Goal: Task Accomplishment & Management: Complete application form

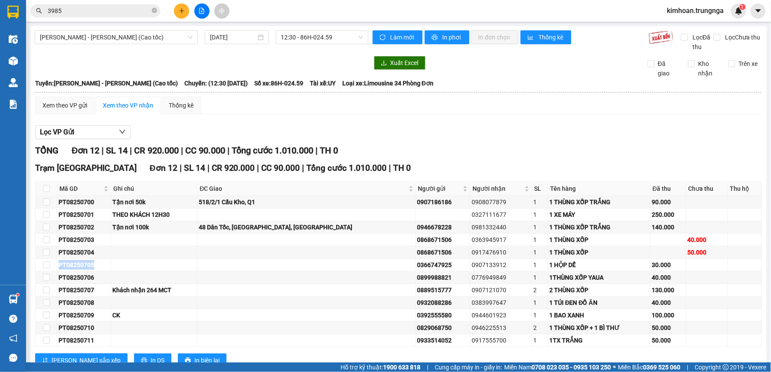
scroll to position [29, 0]
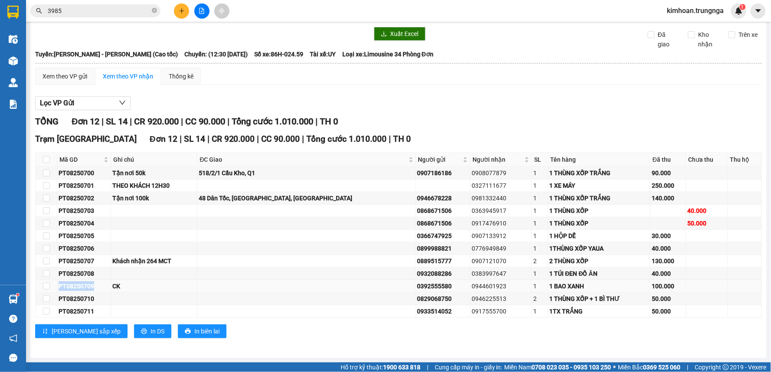
drag, startPoint x: 93, startPoint y: 288, endPoint x: 56, endPoint y: 285, distance: 36.6
click at [56, 285] on tr "PT08250709 CK 0392555580 0944601923 1 1 BAO XANH 100.000" at bounding box center [399, 286] width 727 height 13
copy tr "PT08250709"
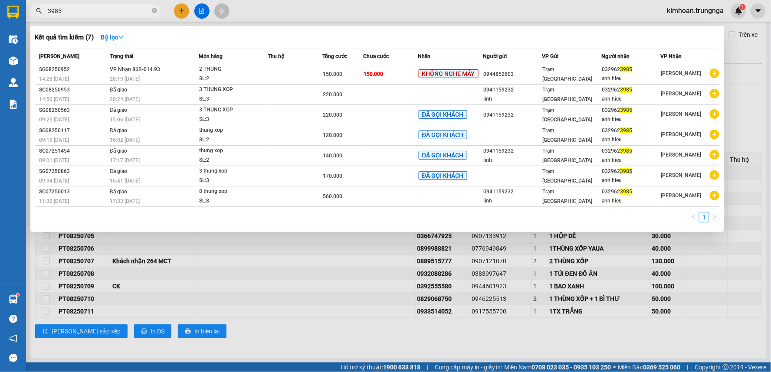
click at [109, 6] on input "3985" at bounding box center [99, 11] width 102 height 10
paste input "PT08250709"
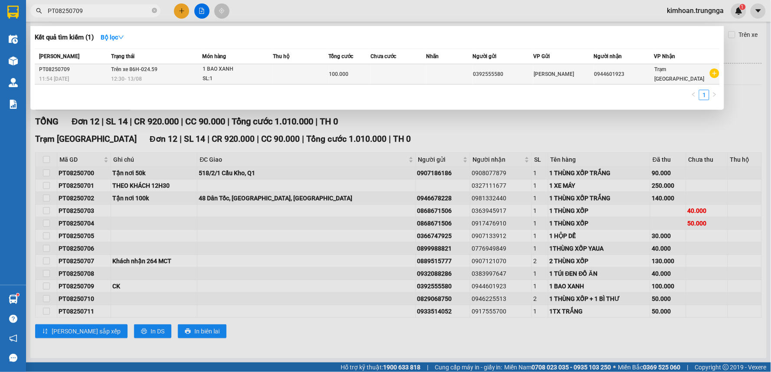
type input "PT08250709"
click at [145, 79] on div "12:30 - 13/08" at bounding box center [157, 79] width 90 height 10
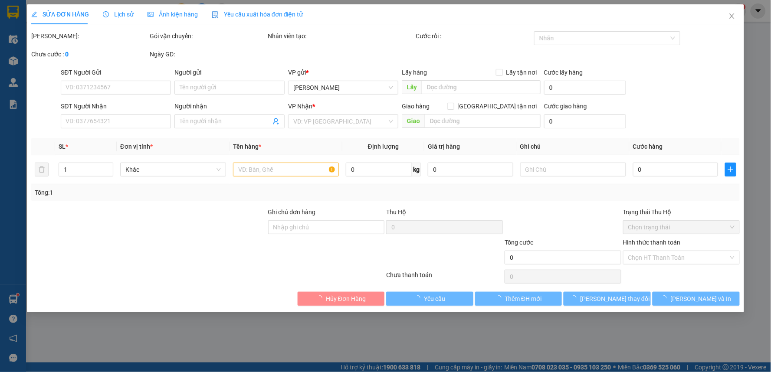
type input "0392555580"
type input "0944601923"
type input "100.000"
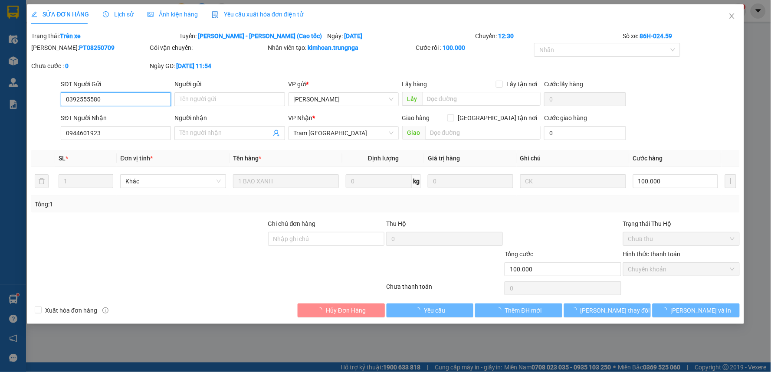
checkbox input "true"
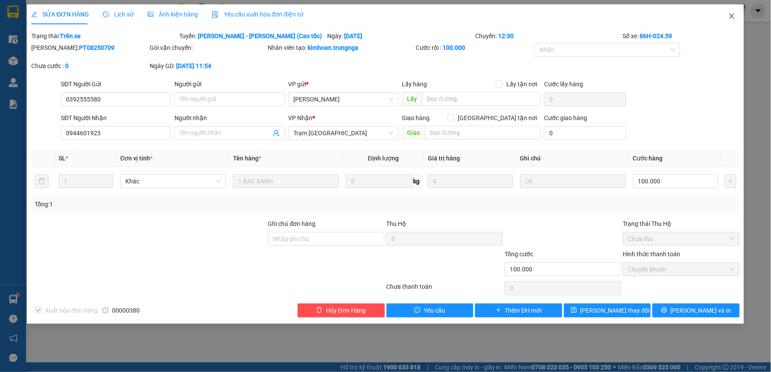
click at [730, 14] on icon "close" at bounding box center [732, 16] width 7 height 7
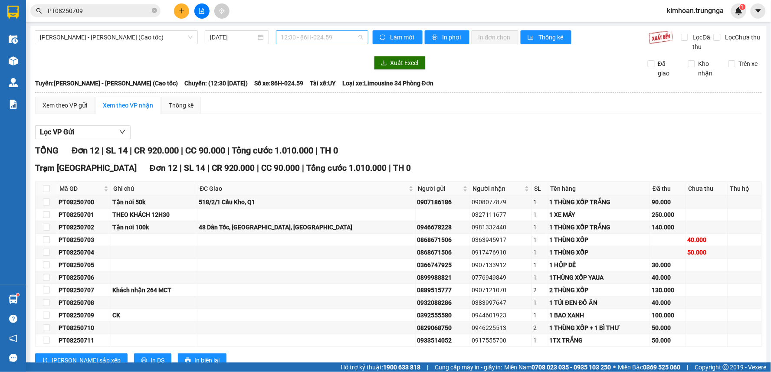
click at [308, 40] on span "12:30 - 86H-024.59" at bounding box center [322, 37] width 82 height 13
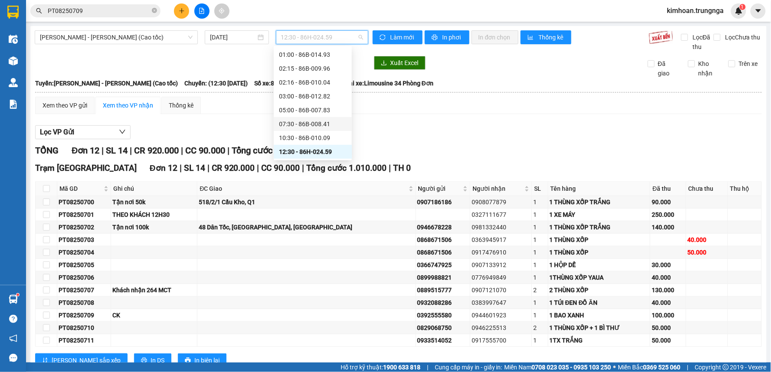
scroll to position [56, 0]
click at [309, 105] on div "10:30 - 86B-010.09" at bounding box center [313, 110] width 68 height 10
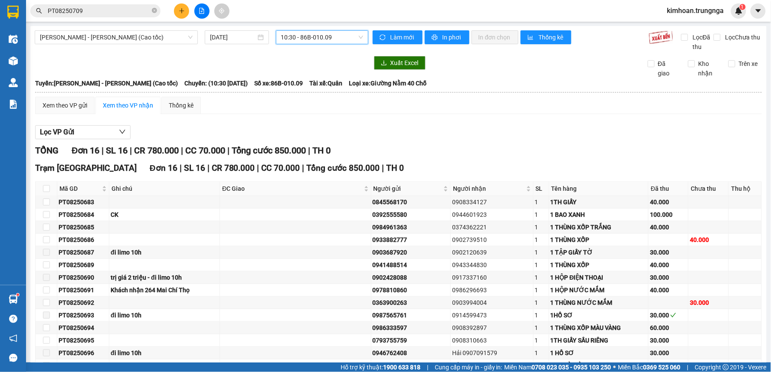
click at [311, 38] on span "10:30 - 86B-010.09" at bounding box center [322, 37] width 82 height 13
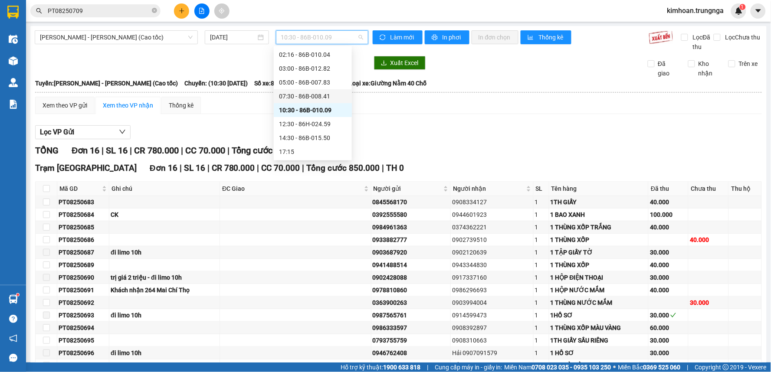
click at [293, 93] on div "07:30 - 86B-008.41" at bounding box center [313, 97] width 68 height 10
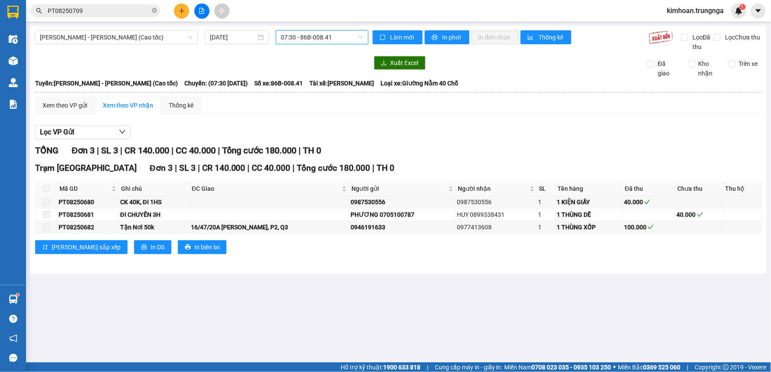
click at [292, 38] on span "07:30 - 86B-008.41" at bounding box center [322, 37] width 82 height 13
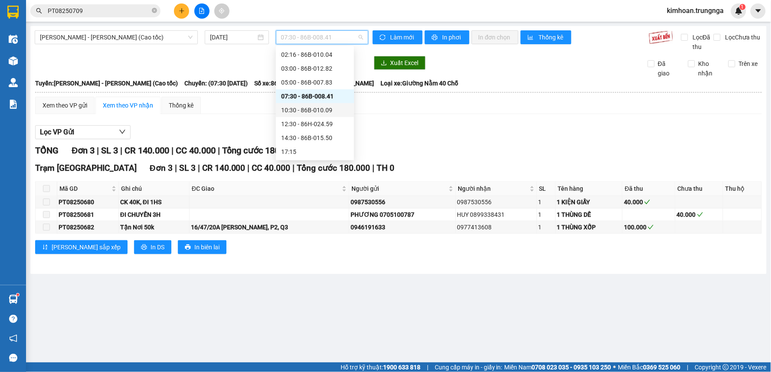
click at [291, 109] on div "10:30 - 86B-010.09" at bounding box center [315, 110] width 68 height 10
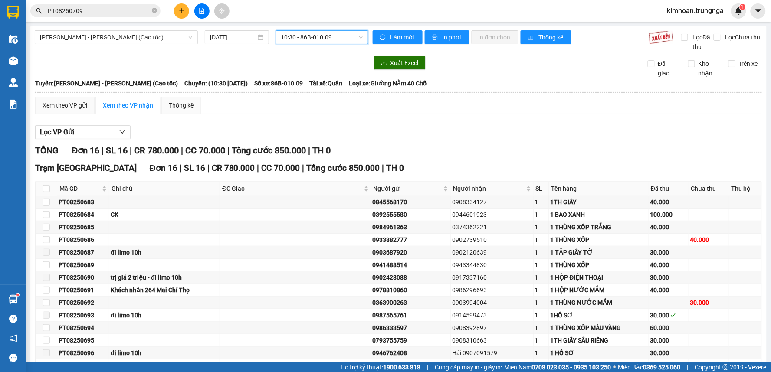
click at [297, 36] on span "10:30 - 86B-010.09" at bounding box center [322, 37] width 82 height 13
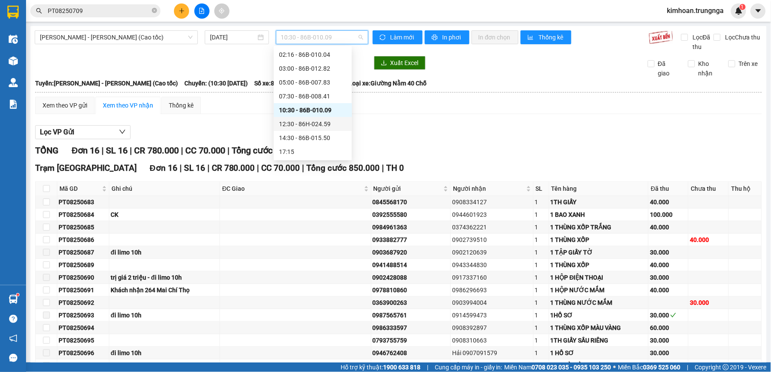
click at [298, 124] on div "12:30 - 86H-024.59" at bounding box center [313, 124] width 68 height 10
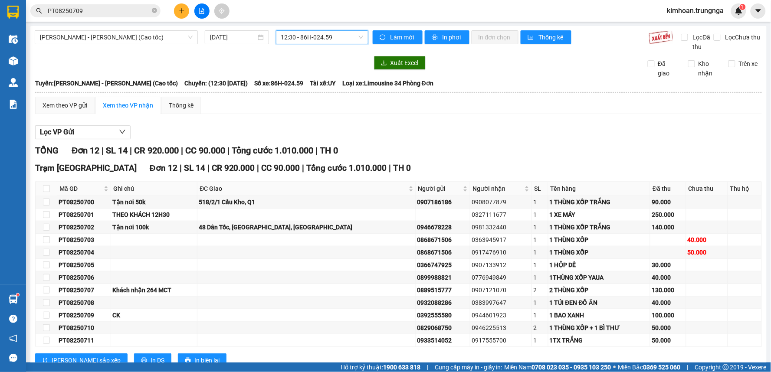
click at [177, 7] on button at bounding box center [181, 10] width 15 height 15
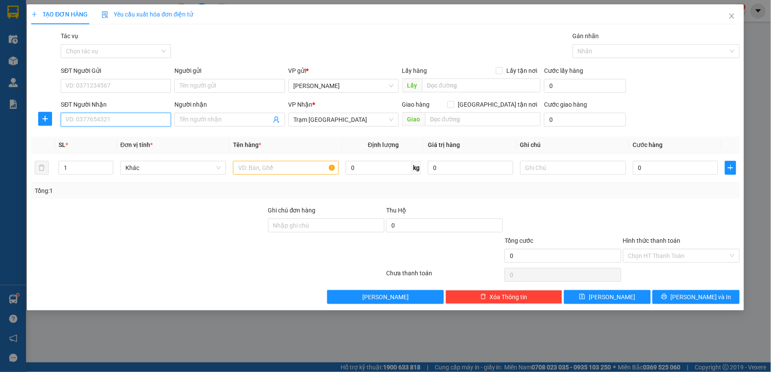
click at [121, 119] on input "SĐT Người Nhận" at bounding box center [116, 120] width 110 height 14
type input "0986333439"
click at [303, 172] on input "text" at bounding box center [286, 168] width 106 height 14
type input "1 THÙNG XỐP"
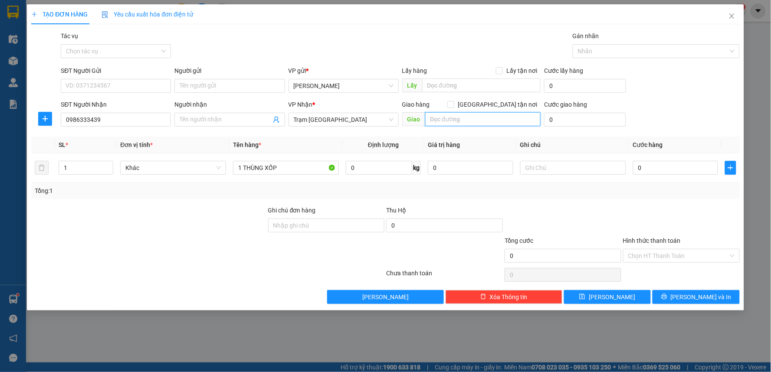
click at [513, 125] on input "text" at bounding box center [483, 119] width 116 height 14
click at [454, 105] on input "Giao tận nơi" at bounding box center [451, 104] width 6 height 6
checkbox input "true"
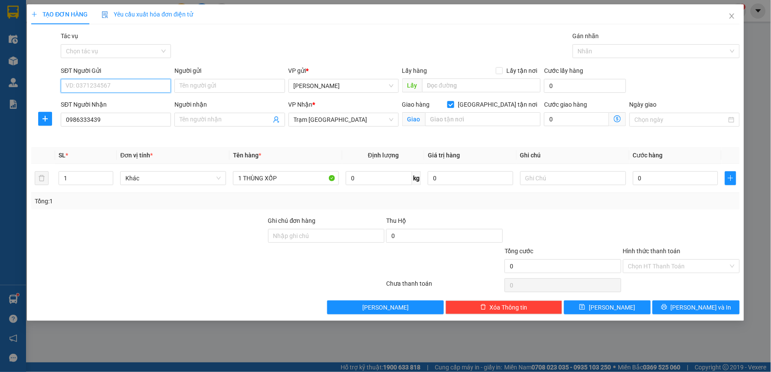
drag, startPoint x: 124, startPoint y: 85, endPoint x: 149, endPoint y: 85, distance: 24.7
click at [124, 85] on input "SĐT Người Gửi" at bounding box center [116, 86] width 110 height 14
type input "0918816727"
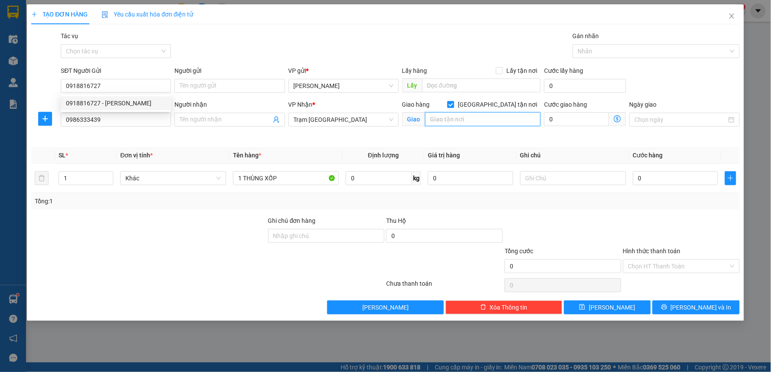
click at [496, 125] on input "text" at bounding box center [483, 119] width 116 height 14
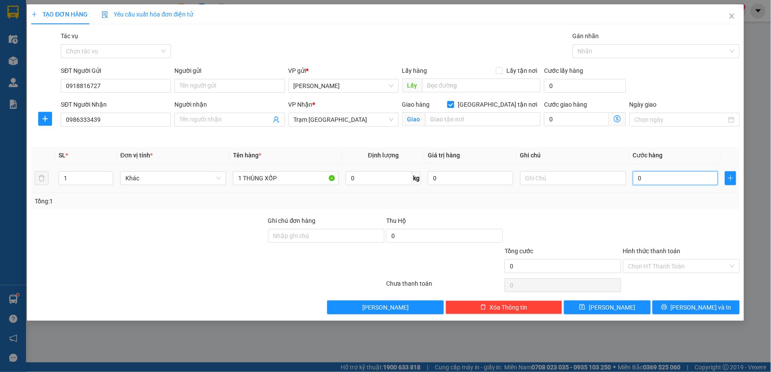
click at [670, 171] on input "0" at bounding box center [676, 178] width 86 height 14
type input "1"
type input "12"
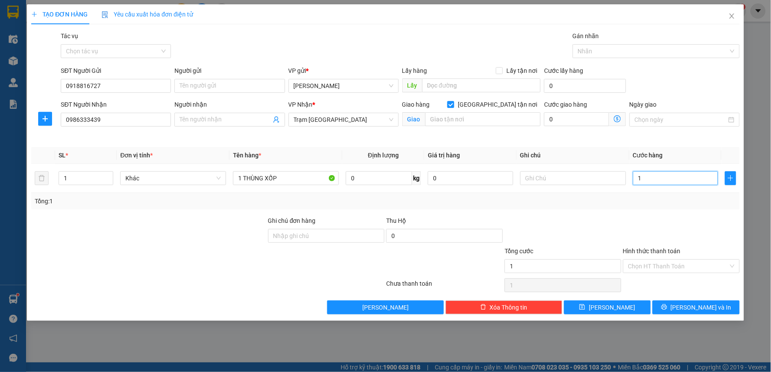
type input "12"
type input "120"
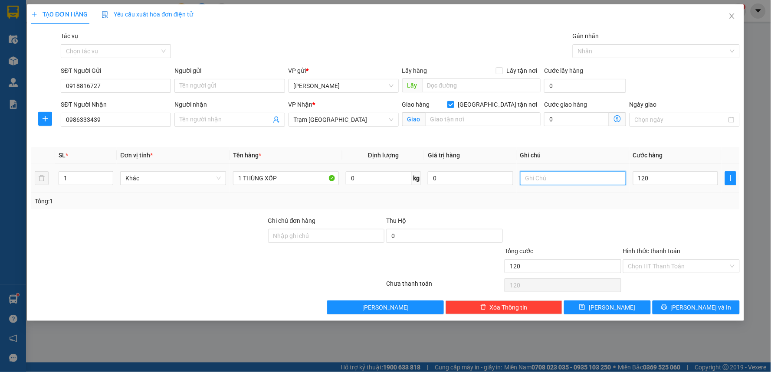
type input "120.000"
click at [565, 184] on input "text" at bounding box center [573, 178] width 106 height 14
click at [581, 118] on input "0" at bounding box center [576, 119] width 65 height 14
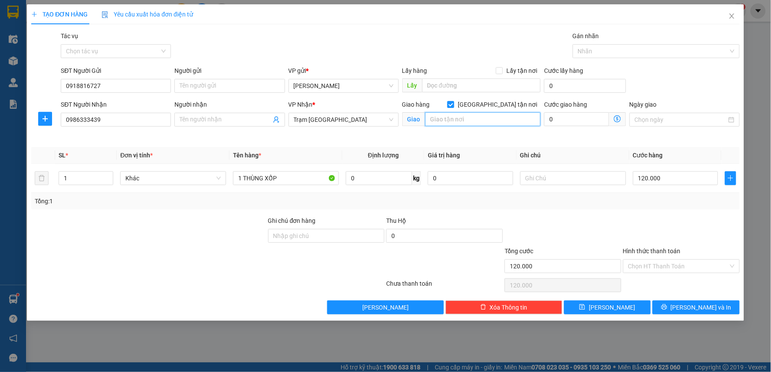
click at [513, 126] on input "text" at bounding box center [483, 119] width 116 height 14
type input "."
type input "39 Đường số 40, Khu phố 7, Thị Trấn Củ Chi"
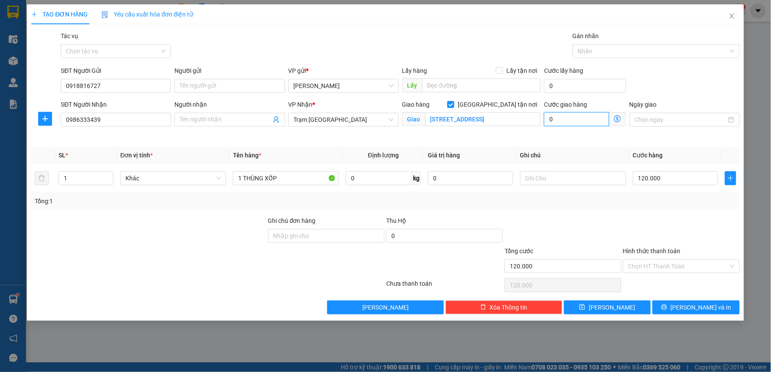
click at [561, 124] on input "0" at bounding box center [576, 119] width 65 height 14
type input "120.003"
type input "3"
type input "120.030"
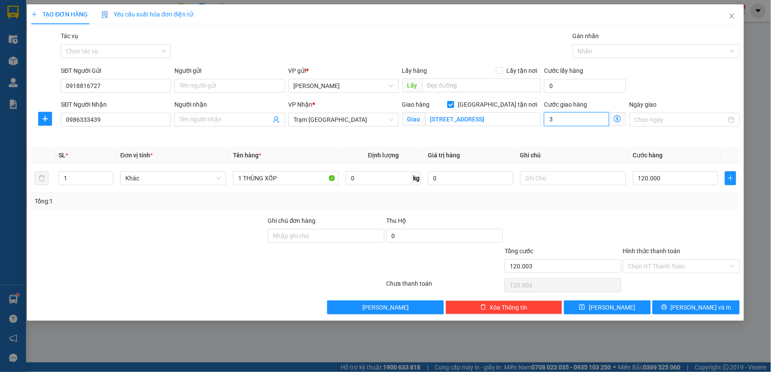
type input "120.030"
type input "30"
type input "120.300"
type input "300"
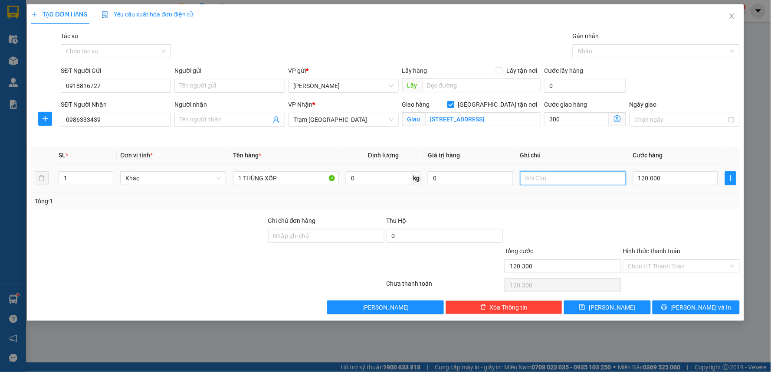
type input "420.000"
type input "300.000"
click at [525, 175] on input "text" at bounding box center [573, 178] width 106 height 14
type input "Tận Nơi 300k"
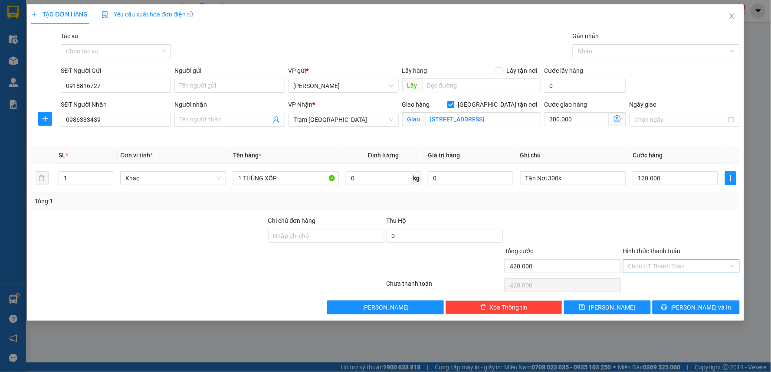
click at [658, 267] on input "Hình thức thanh toán" at bounding box center [679, 266] width 100 height 13
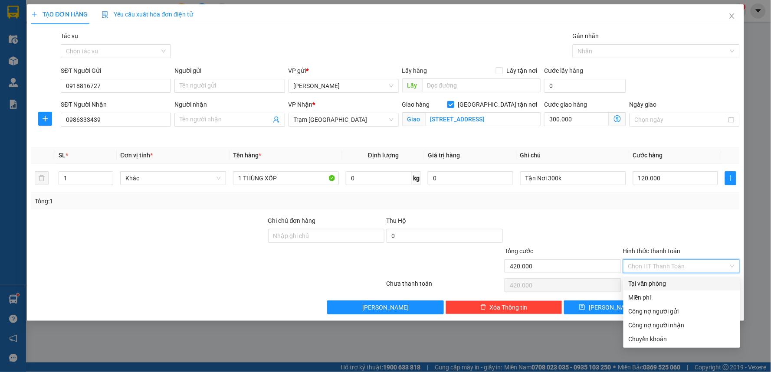
click at [655, 283] on div "Tại văn phòng" at bounding box center [682, 284] width 106 height 10
type input "0"
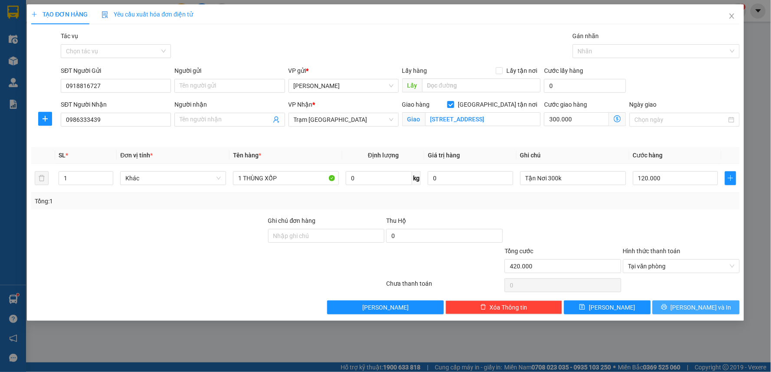
click at [692, 311] on span "Lưu và In" at bounding box center [701, 308] width 61 height 10
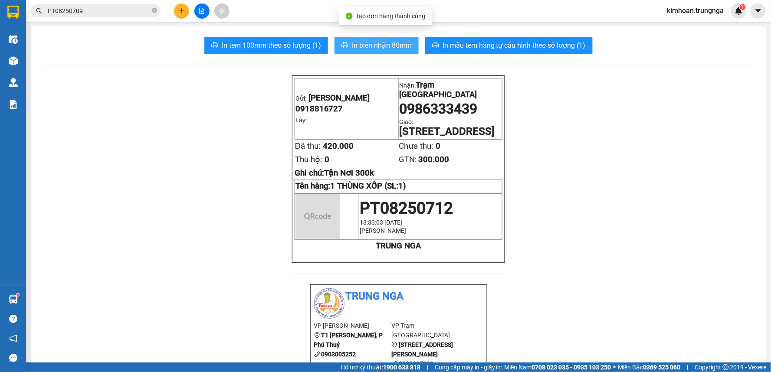
click at [359, 40] on span "In biên nhận 80mm" at bounding box center [382, 45] width 60 height 11
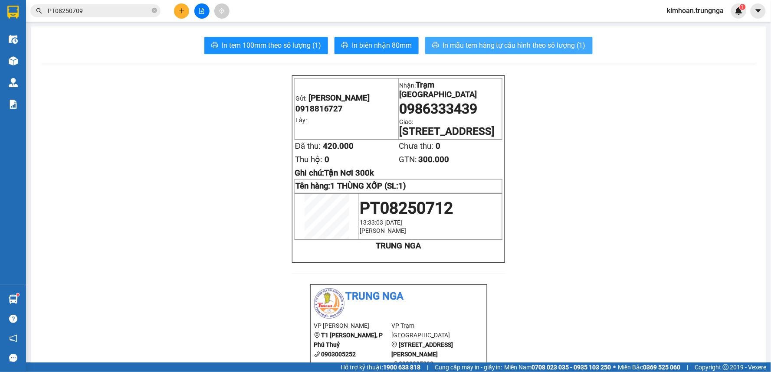
click at [475, 53] on button "In mẫu tem hàng tự cấu hình theo số lượng (1)" at bounding box center [509, 45] width 168 height 17
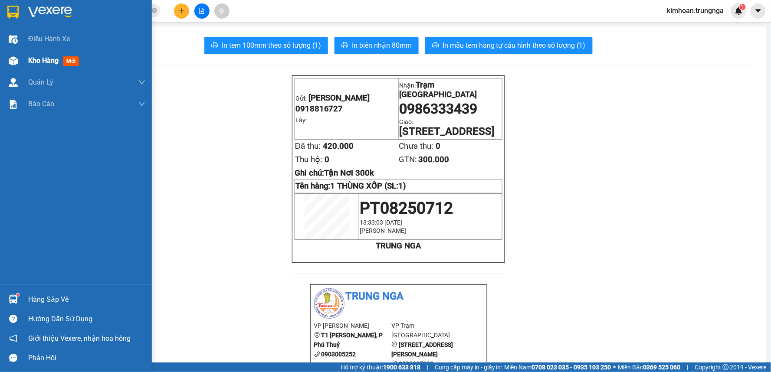
click at [50, 64] on span "Kho hàng" at bounding box center [43, 60] width 30 height 8
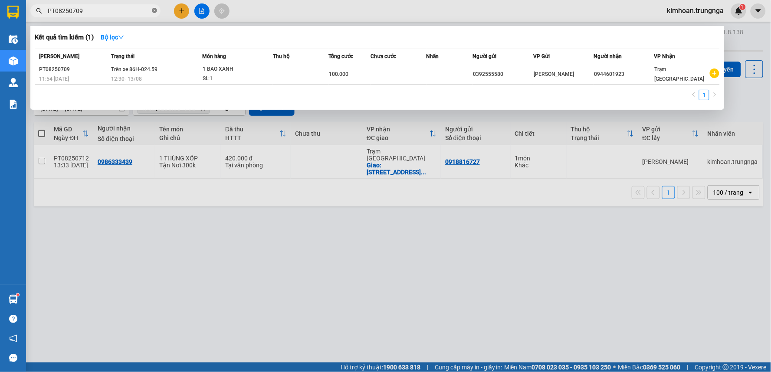
click at [153, 13] on icon "close-circle" at bounding box center [154, 10] width 5 height 5
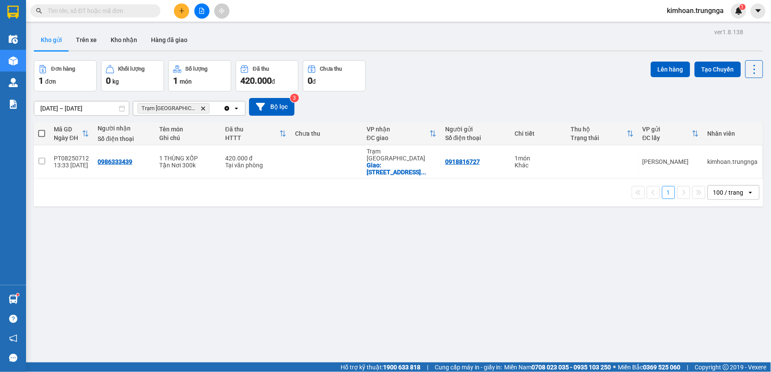
click at [113, 15] on input "text" at bounding box center [99, 11] width 102 height 10
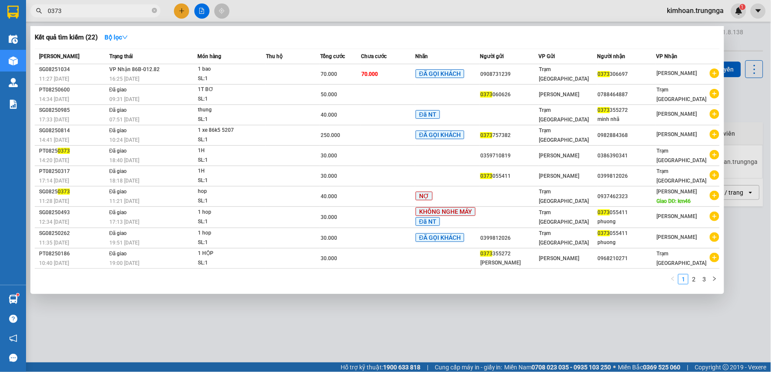
type input "0373"
click at [437, 4] on div at bounding box center [385, 186] width 771 height 372
click at [154, 10] on icon "close-circle" at bounding box center [154, 10] width 5 height 5
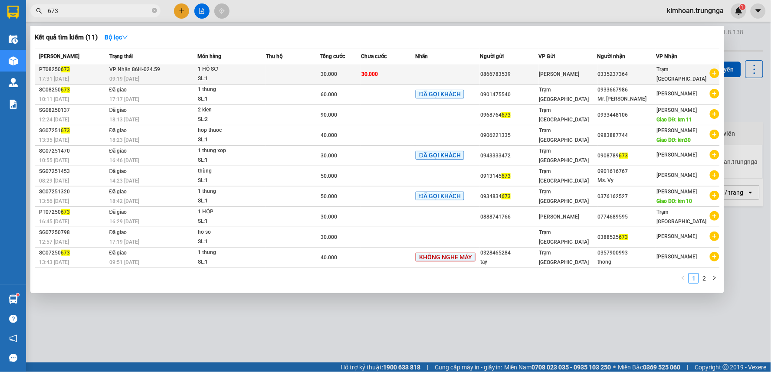
type input "673"
click at [218, 72] on div "1 HỒ SƠ" at bounding box center [230, 70] width 65 height 10
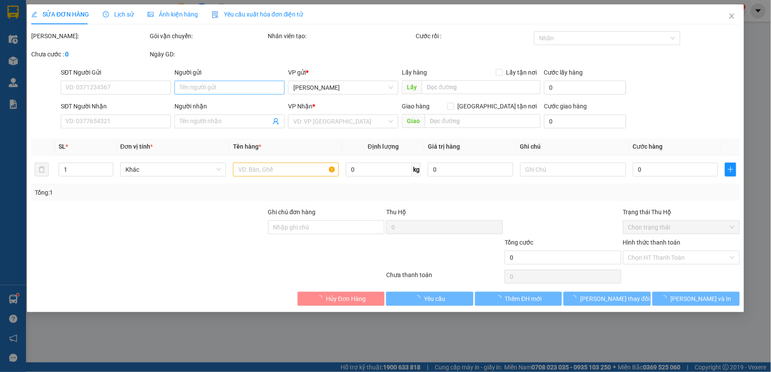
type input "0866783539"
type input "0335237364"
type input "30.000"
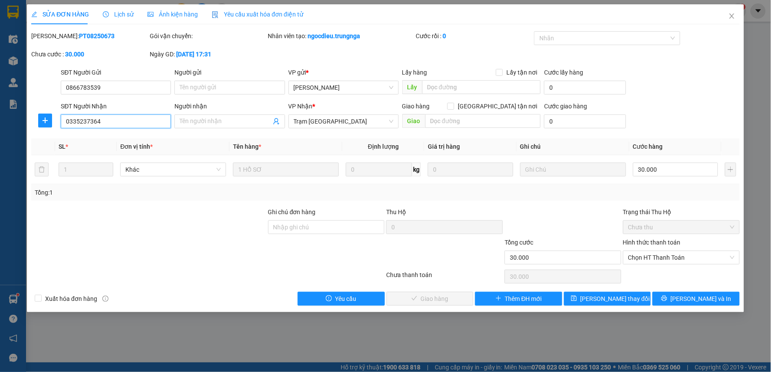
click at [123, 119] on input "0335237364" at bounding box center [116, 122] width 110 height 14
click at [730, 15] on icon "close" at bounding box center [732, 16] width 7 height 7
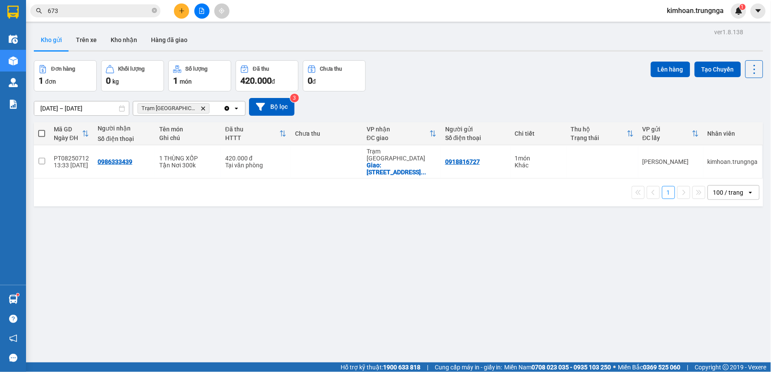
click at [116, 3] on div "Kết quả tìm kiếm ( 11 ) Bộ lọc Mã ĐH Trạng thái Món hàng Thu hộ Tổng cước Chưa …" at bounding box center [84, 10] width 169 height 15
click at [116, 12] on input "673" at bounding box center [99, 11] width 102 height 10
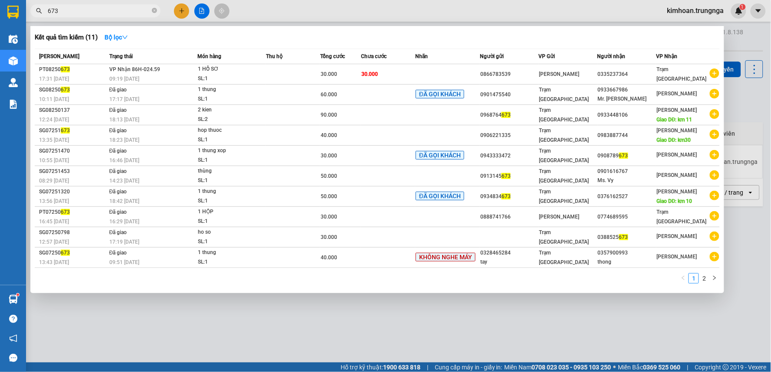
click at [136, 10] on input "673" at bounding box center [99, 11] width 102 height 10
type input "12"
click at [345, 10] on div at bounding box center [385, 186] width 771 height 372
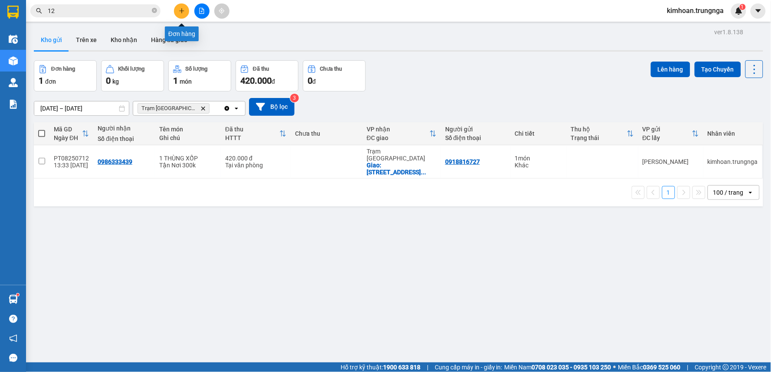
click at [184, 11] on icon "plus" at bounding box center [182, 11] width 6 height 6
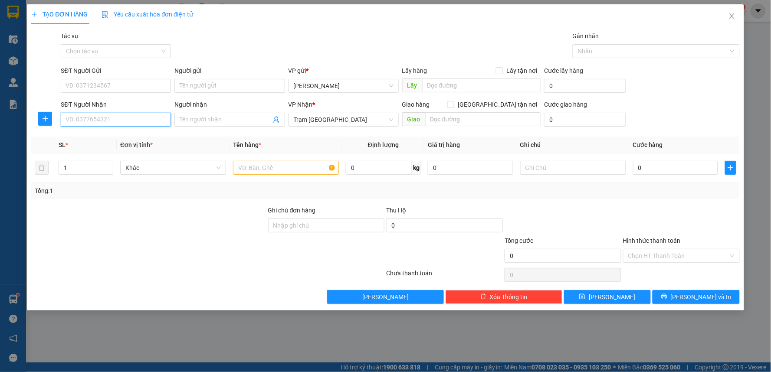
click at [118, 126] on input "SĐT Người Nhận" at bounding box center [116, 120] width 110 height 14
type input "0913887878"
click at [96, 132] on div "0913887878" at bounding box center [116, 137] width 100 height 10
checkbox input "true"
type input "QUẬN 8"
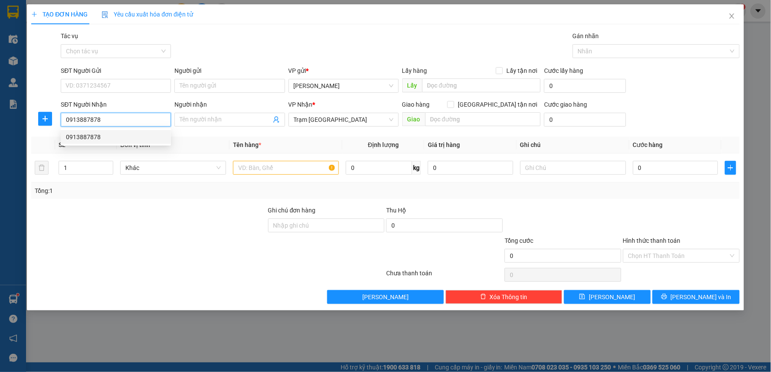
type input "100.000"
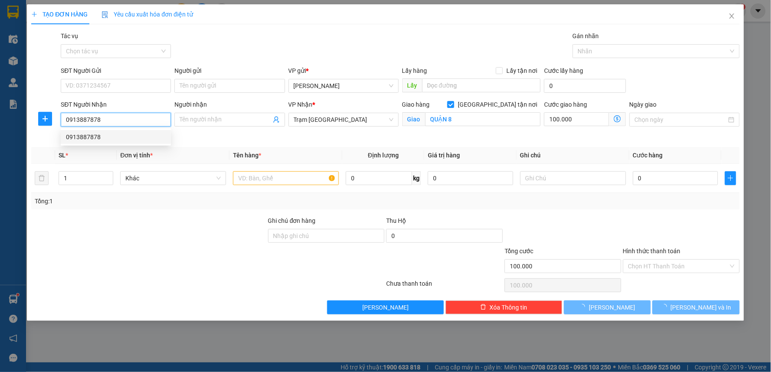
type input "140.000"
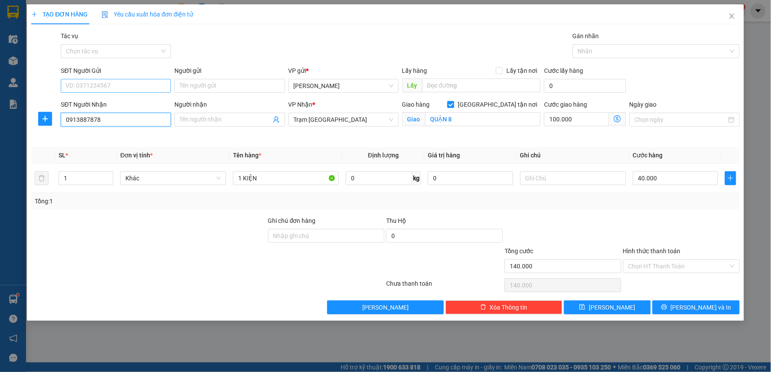
type input "0913887878"
click at [107, 89] on input "SĐT Người Gửi" at bounding box center [116, 86] width 110 height 14
click at [105, 103] on div "0377227173" at bounding box center [116, 104] width 100 height 10
type input "0377227173"
click at [470, 119] on input "QUẬN 8" at bounding box center [483, 119] width 116 height 14
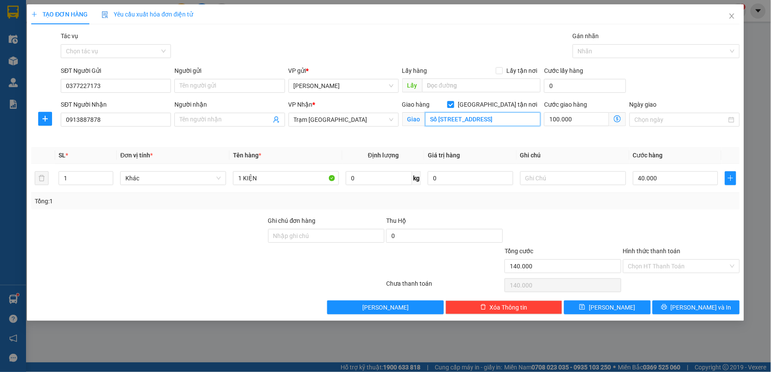
type input "Số 39 Đường Cao Lỗ, Q8"
click at [506, 120] on input "Số 39 Đường Cao Lỗ, Q8" at bounding box center [483, 119] width 116 height 14
click at [586, 122] on input "100.000" at bounding box center [576, 119] width 65 height 14
type input "40.006"
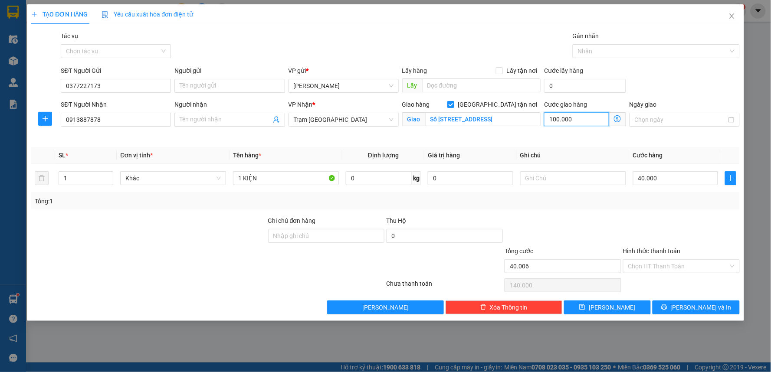
type input "6"
type input "40.060"
type input "60"
type input "100.000"
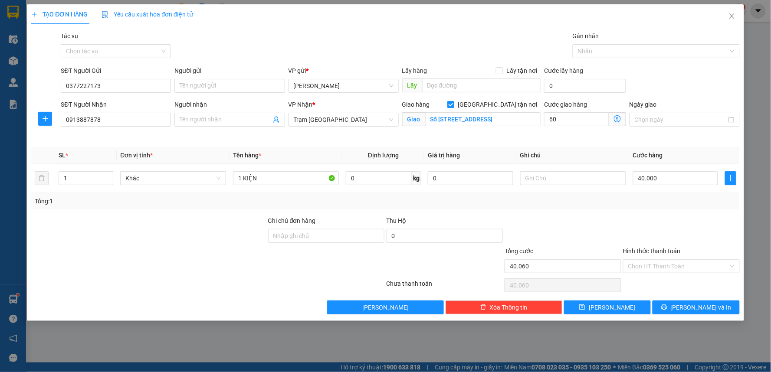
type input "100.000"
type input "60.000"
drag, startPoint x: 545, startPoint y: 153, endPoint x: 560, endPoint y: 159, distance: 16.5
click at [545, 153] on th "Ghi chú" at bounding box center [573, 155] width 113 height 17
click at [650, 176] on input "40.000" at bounding box center [676, 178] width 86 height 14
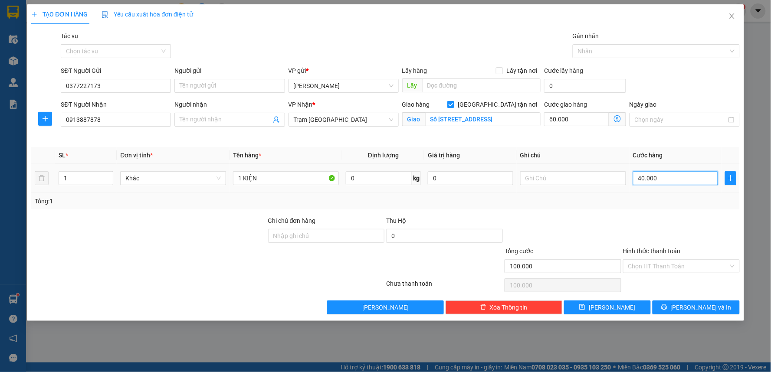
type input "60.006"
type input "60"
type input "60.060"
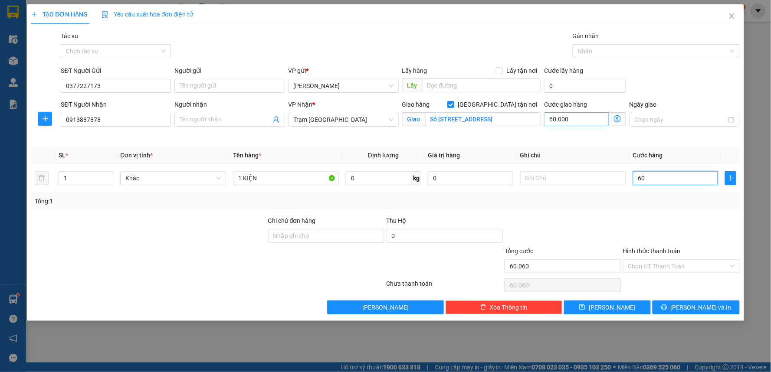
type input "60"
type input "120.000"
type input "60.000"
click at [583, 120] on input "60.000" at bounding box center [576, 119] width 65 height 14
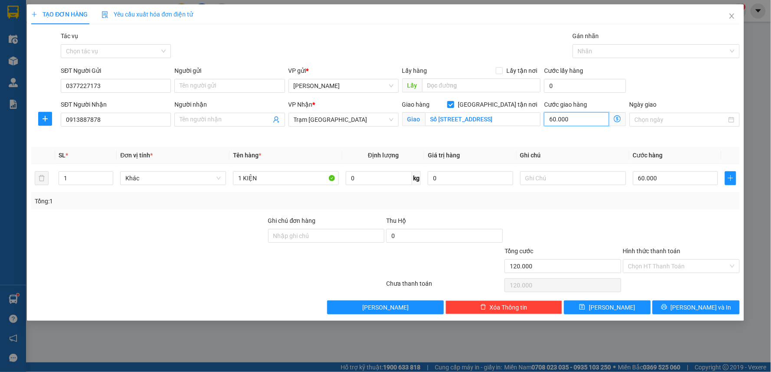
type input "60.007"
type input "7"
type input "60.070"
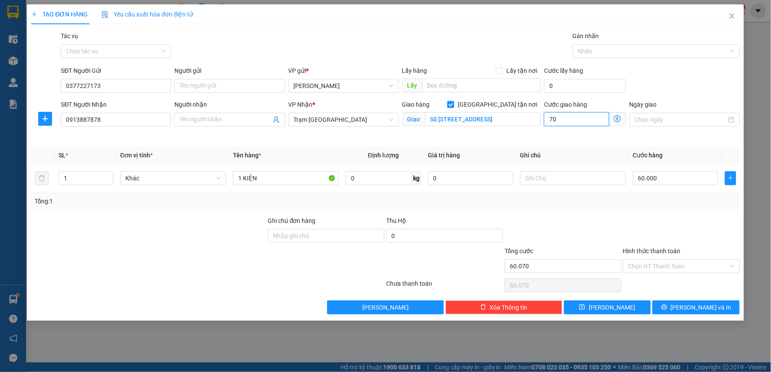
type input "70"
type input "130.000"
type input "70.000"
click at [543, 136] on div "Cước giao hàng 70.000" at bounding box center [586, 120] width 86 height 41
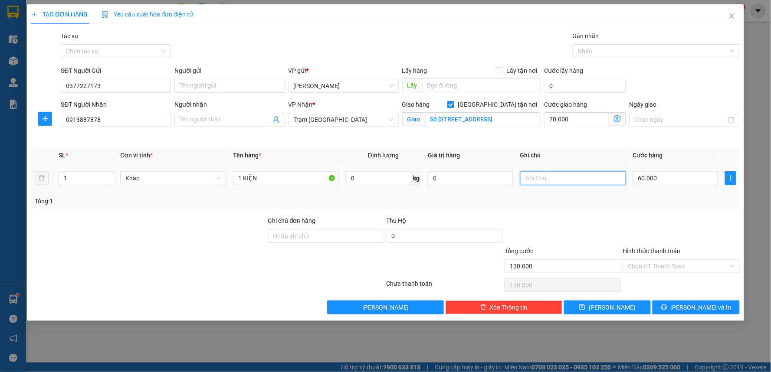
click at [549, 182] on input "text" at bounding box center [573, 178] width 106 height 14
click at [303, 178] on input "1 KIỆN" at bounding box center [286, 178] width 106 height 14
type input "1 KIỆN PT"
click at [663, 266] on input "Hình thức thanh toán" at bounding box center [679, 266] width 100 height 13
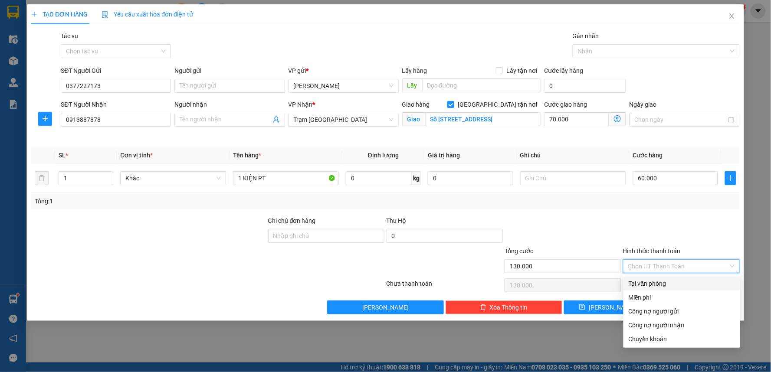
click at [660, 283] on div "Tại văn phòng" at bounding box center [682, 284] width 106 height 10
type input "0"
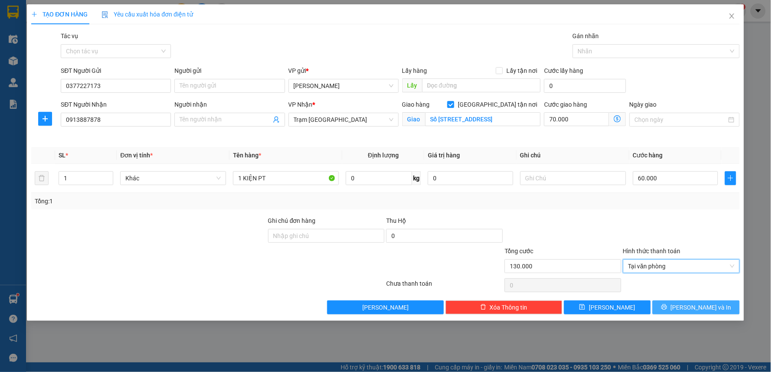
click at [695, 309] on span "Lưu và In" at bounding box center [701, 308] width 61 height 10
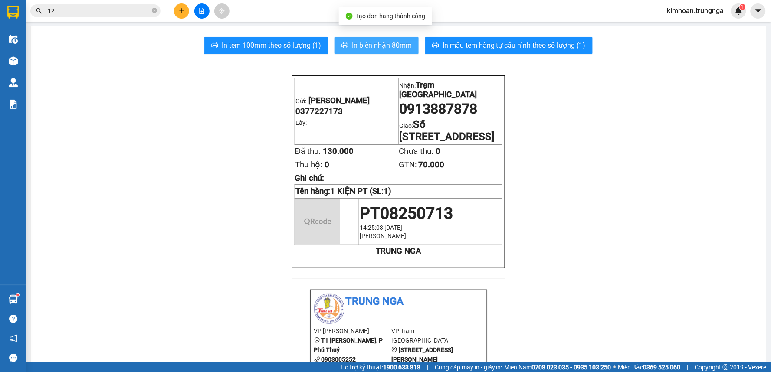
click at [363, 45] on span "In biên nhận 80mm" at bounding box center [382, 45] width 60 height 11
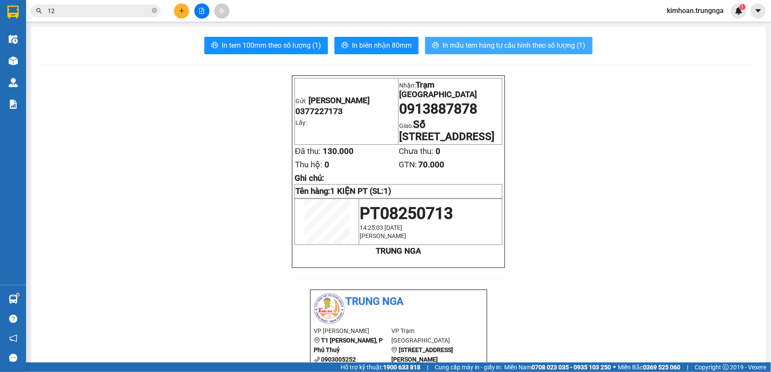
click at [457, 51] on button "In mẫu tem hàng tự cấu hình theo số lượng (1)" at bounding box center [509, 45] width 168 height 17
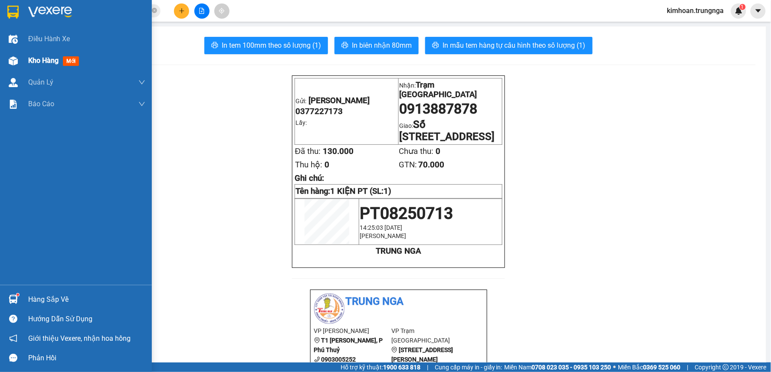
click at [26, 58] on div "Kho hàng mới" at bounding box center [76, 61] width 152 height 22
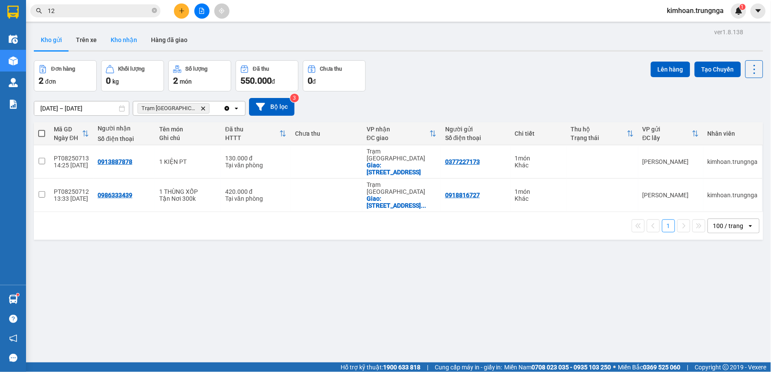
click at [119, 40] on button "Kho nhận" at bounding box center [124, 40] width 40 height 21
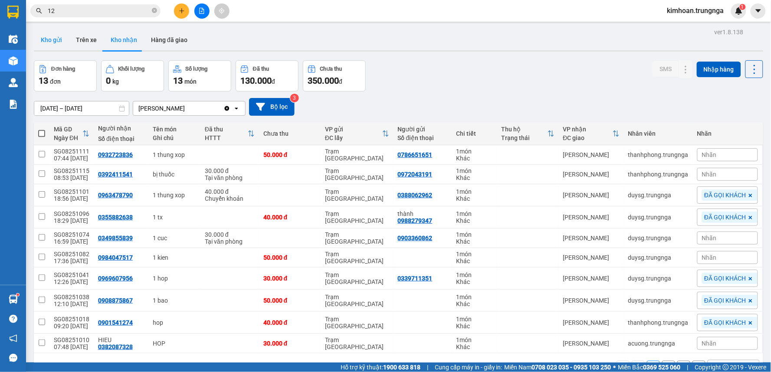
click at [50, 38] on button "Kho gửi" at bounding box center [51, 40] width 35 height 21
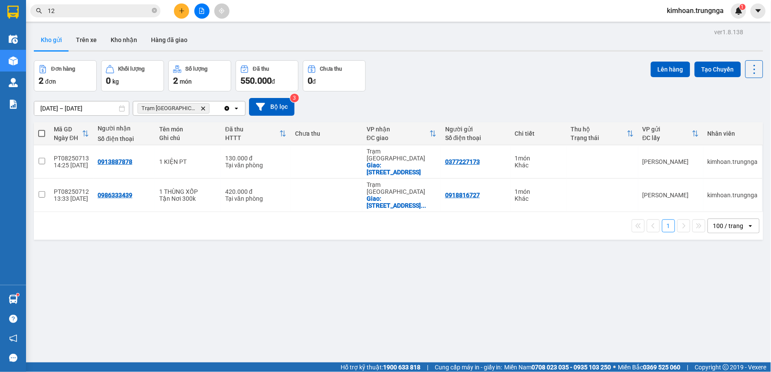
click at [38, 131] on span at bounding box center [41, 133] width 7 height 7
click at [42, 129] on input "checkbox" at bounding box center [42, 129] width 0 height 0
checkbox input "true"
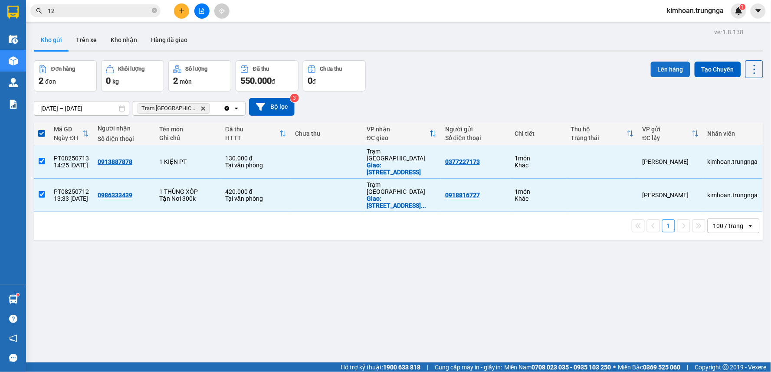
click at [664, 68] on button "Lên hàng" at bounding box center [671, 70] width 40 height 16
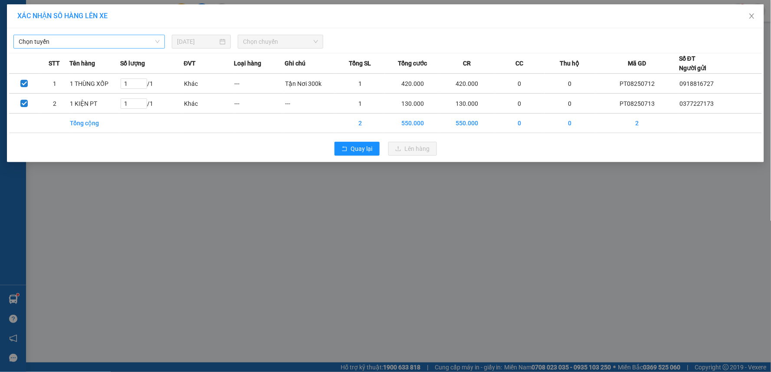
click at [137, 35] on span "Chọn tuyến" at bounding box center [89, 41] width 141 height 13
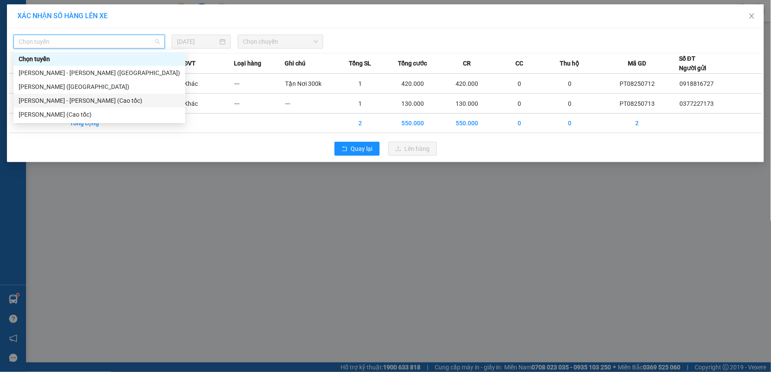
click at [115, 104] on div "Phan Thiết - Hồ Chí Minh (Cao tốc)" at bounding box center [99, 101] width 161 height 10
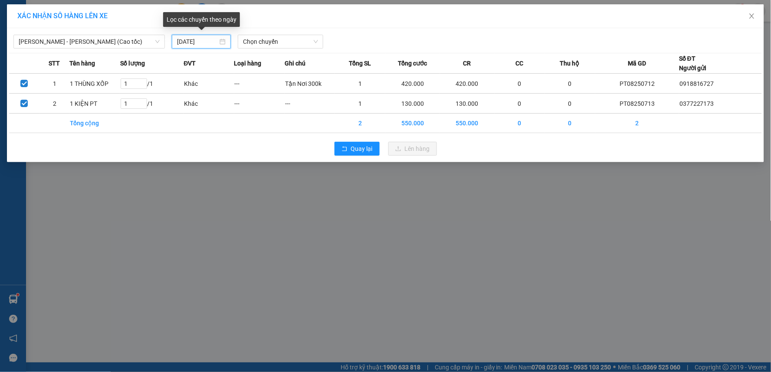
click at [203, 43] on input "13/08/2025" at bounding box center [197, 42] width 41 height 10
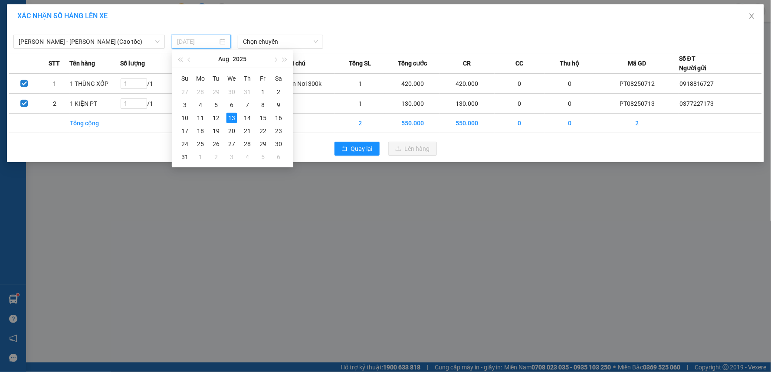
type input "13/08/2025"
click at [227, 120] on div "13" at bounding box center [232, 118] width 10 height 10
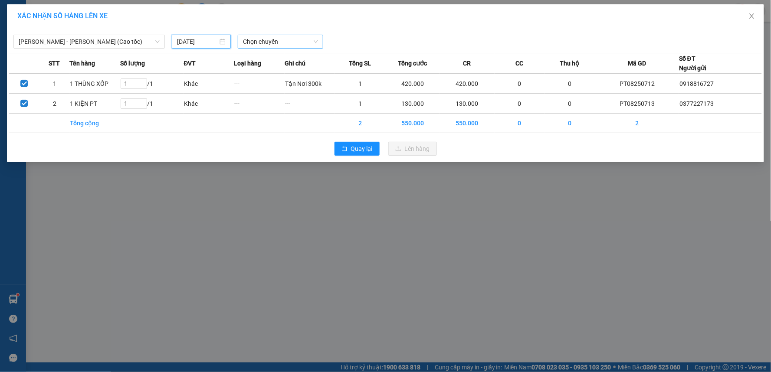
click at [270, 45] on span "Chọn chuyến" at bounding box center [280, 41] width 75 height 13
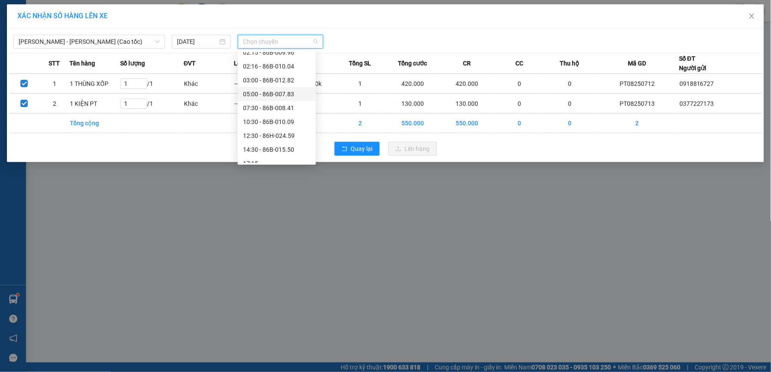
scroll to position [56, 0]
click at [273, 145] on div "14:30 - 86B-015.50" at bounding box center [277, 143] width 68 height 10
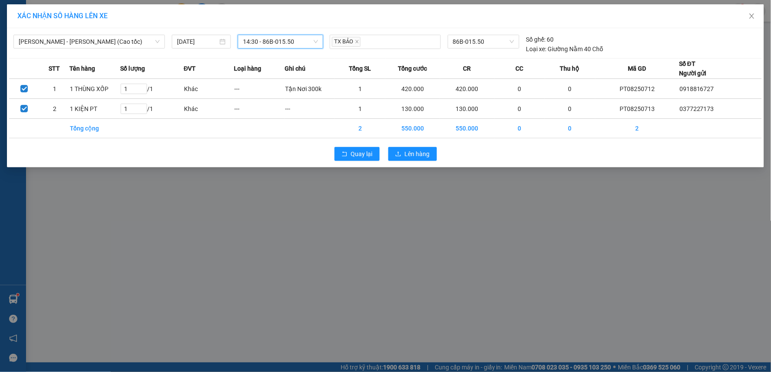
click at [349, 19] on div "XÁC NHẬN SỐ HÀNG LÊN XE" at bounding box center [385, 16] width 737 height 10
click at [411, 154] on span "Lên hàng" at bounding box center [417, 154] width 25 height 10
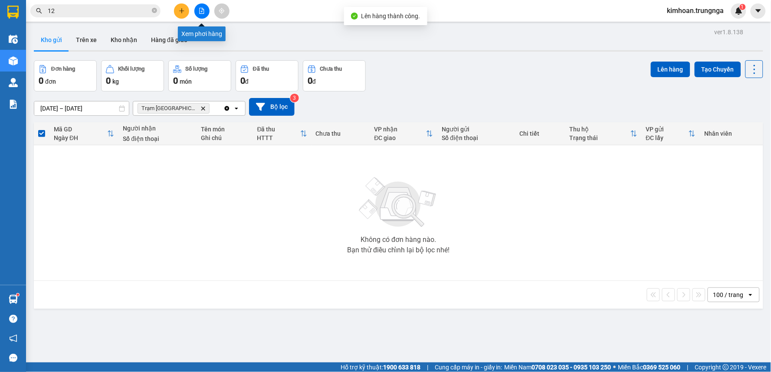
click at [203, 11] on icon "file-add" at bounding box center [202, 11] width 6 height 6
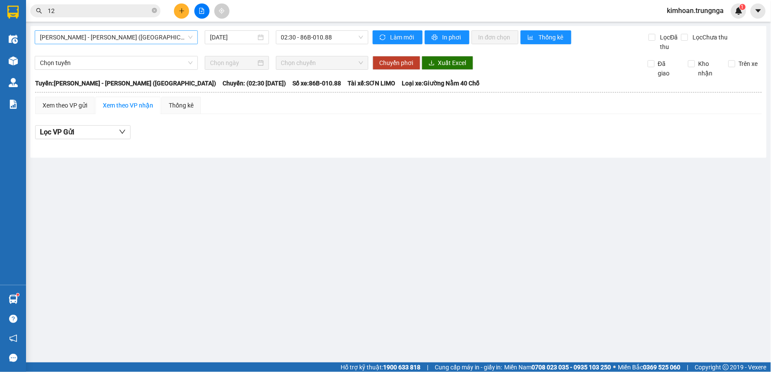
click at [142, 39] on span "Phan Thiết - Hồ Chí Minh (Ghế)" at bounding box center [116, 37] width 153 height 13
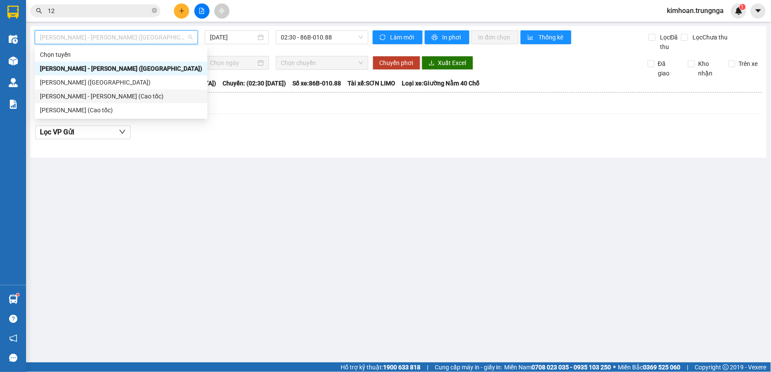
click at [142, 100] on div "Phan Thiết - Hồ Chí Minh (Cao tốc)" at bounding box center [121, 97] width 162 height 10
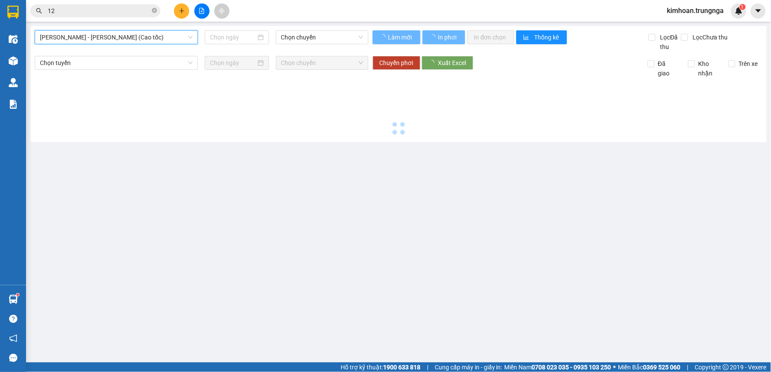
type input "13/08/2025"
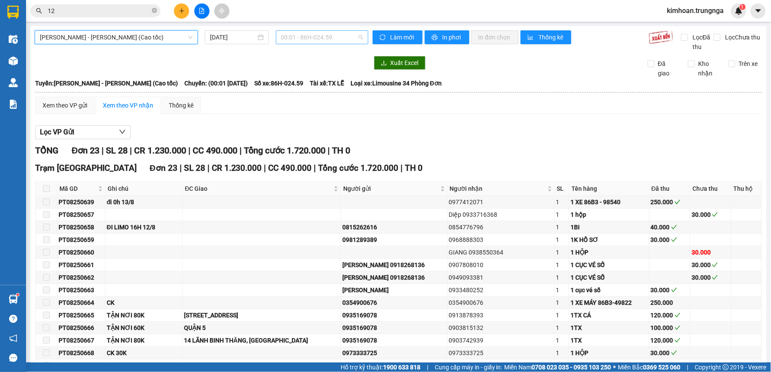
click at [311, 40] on span "00:01 - 86H-024.59" at bounding box center [322, 37] width 82 height 13
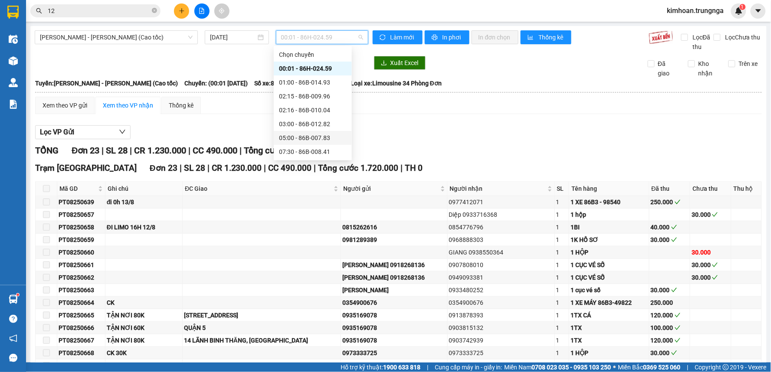
scroll to position [56, 0]
click at [302, 137] on div "14:30 - 86B-015.50" at bounding box center [313, 138] width 68 height 10
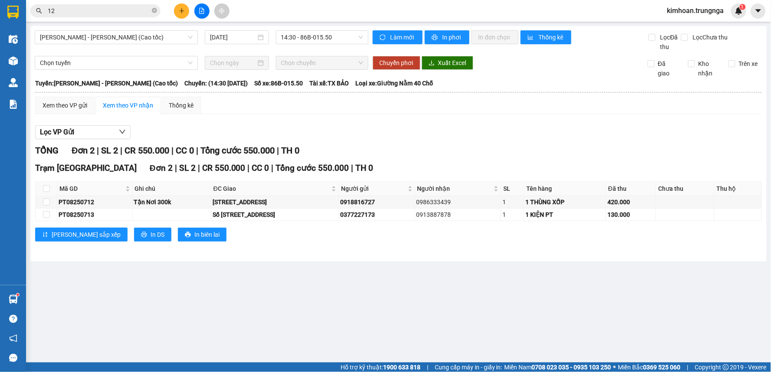
click at [273, 100] on div "Xem theo VP gửi Xem theo VP nhận Thống kê" at bounding box center [398, 105] width 727 height 17
click at [151, 237] on span "In DS" at bounding box center [158, 235] width 14 height 10
click at [286, 35] on span "14:30 - 86B-015.50" at bounding box center [322, 37] width 82 height 13
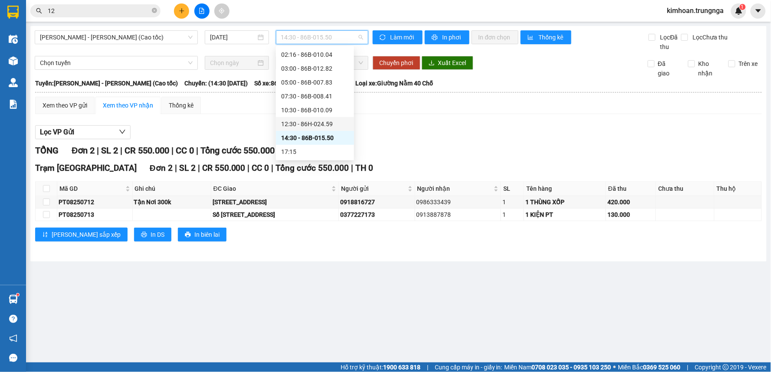
click at [300, 125] on div "12:30 - 86H-024.59" at bounding box center [315, 124] width 68 height 10
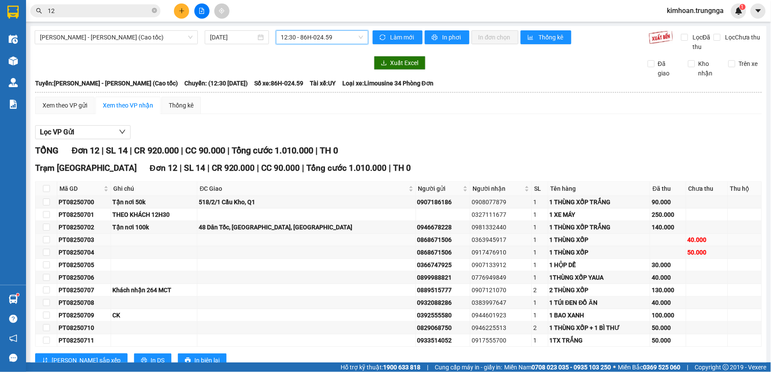
scroll to position [29, 0]
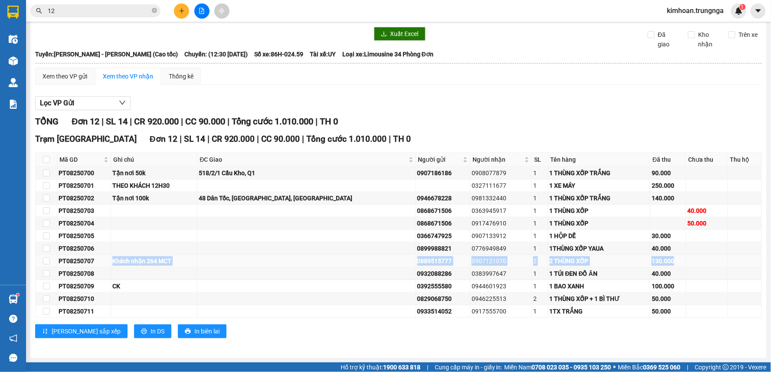
drag, startPoint x: 118, startPoint y: 260, endPoint x: 656, endPoint y: 261, distance: 537.8
click at [656, 261] on tr "PT08250707 Khách nhận 264 MCT 0889515777 0907121070 2 2 THÙNG XỐP 130.000" at bounding box center [399, 261] width 727 height 13
click at [472, 269] on div "0383997647" at bounding box center [501, 274] width 59 height 10
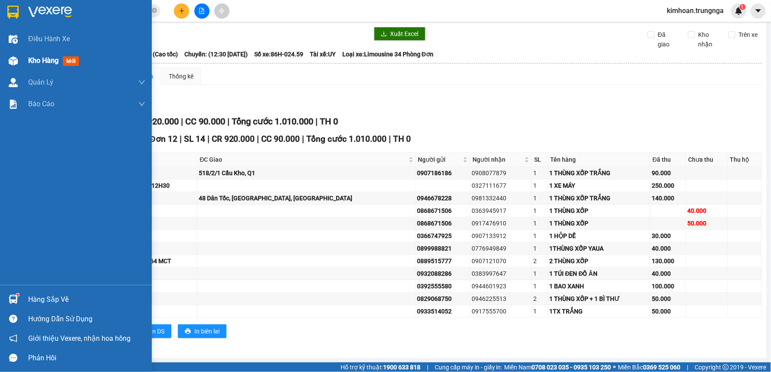
click at [16, 59] on img at bounding box center [13, 60] width 9 height 9
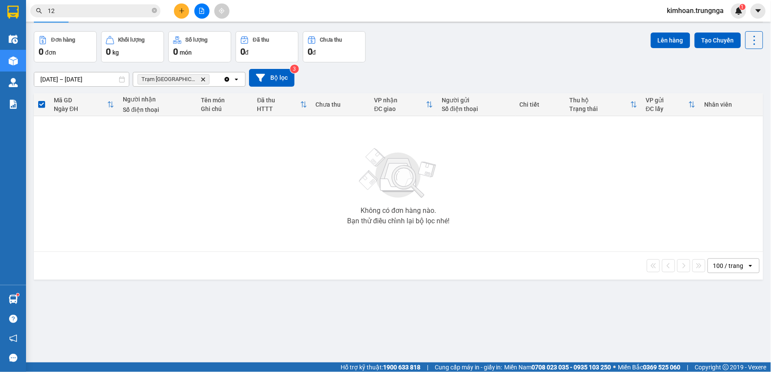
click at [714, 11] on span "kimhoan.trungnga" at bounding box center [696, 10] width 71 height 11
click at [691, 23] on span "Đăng xuất" at bounding box center [699, 27] width 53 height 10
